Goal: Check status: Check status

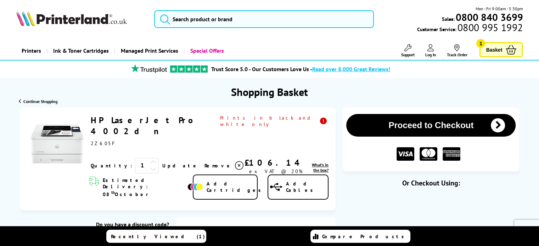
click at [434, 52] on span "Log In" at bounding box center [430, 54] width 11 height 5
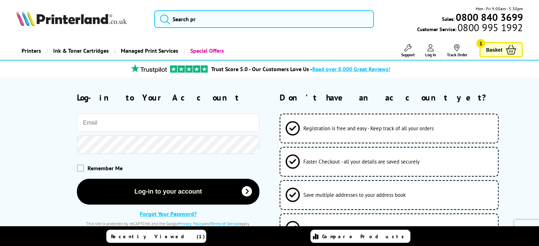
click at [125, 131] on input "email" at bounding box center [168, 123] width 182 height 18
type input "[EMAIL_ADDRESS][DOMAIN_NAME]"
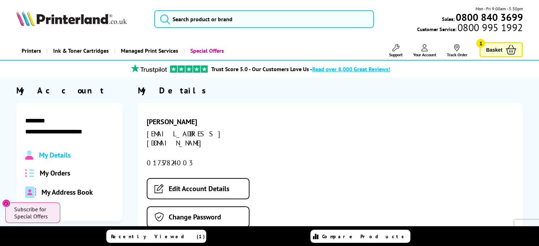
click at [506, 49] on icon at bounding box center [510, 50] width 11 height 10
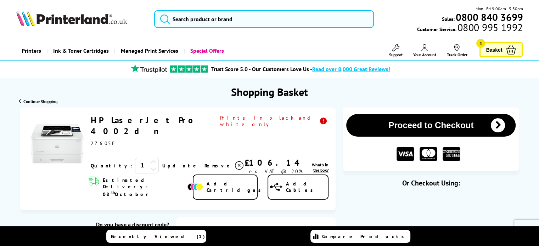
click at [458, 51] on icon at bounding box center [456, 47] width 7 height 7
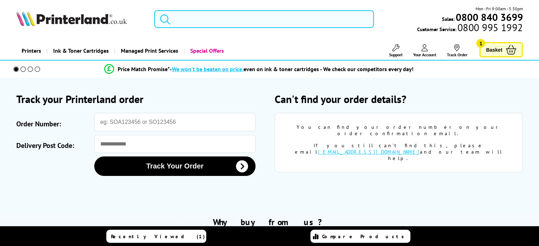
click at [427, 52] on span "Your Account" at bounding box center [424, 54] width 23 height 5
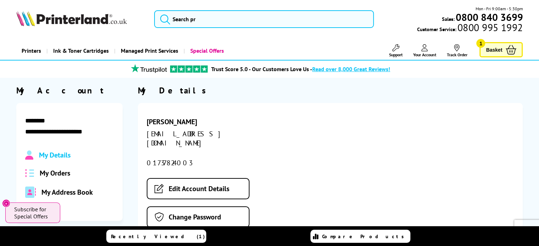
click at [498, 52] on span "Basket" at bounding box center [494, 50] width 16 height 10
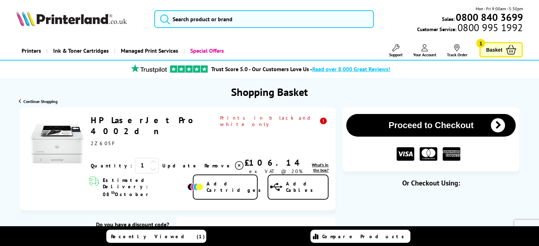
drag, startPoint x: 180, startPoint y: 120, endPoint x: 92, endPoint y: 122, distance: 87.2
click at [92, 122] on div "HP LaserJet Pro 4002dn ex VAT @ 20%" at bounding box center [210, 131] width 238 height 32
copy link "HP LaserJet Pro 4002dn"
